Goal: Check status

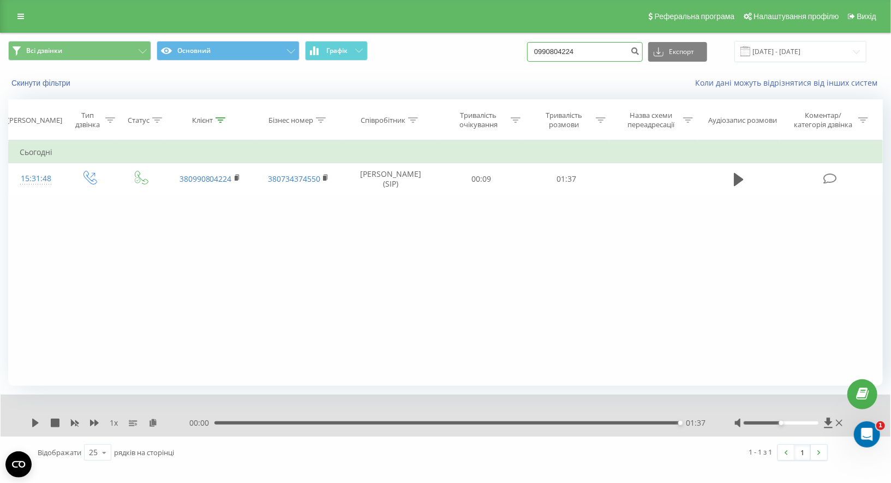
click at [559, 55] on input "0990804224" at bounding box center [585, 52] width 116 height 20
click at [564, 55] on input "0990804224" at bounding box center [585, 52] width 116 height 20
paste input "38 (098) 525-14-15"
type input "380985251415"
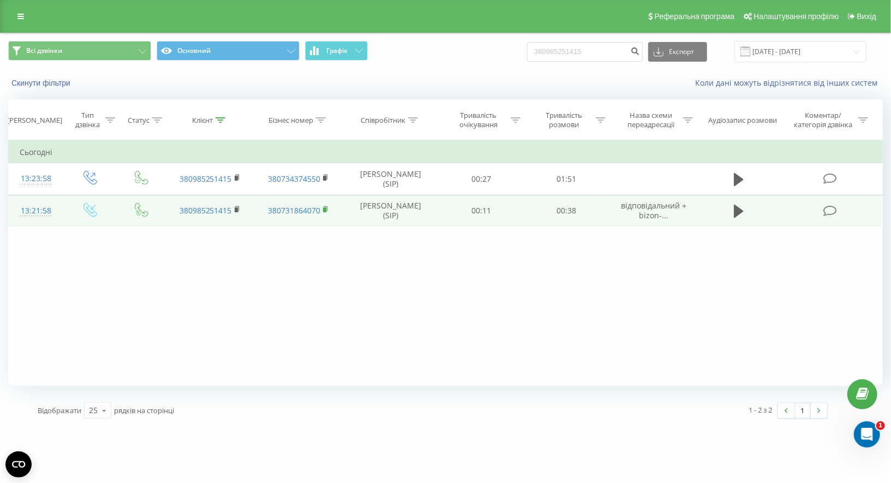
click at [327, 209] on icon at bounding box center [326, 210] width 6 height 8
